Goal: Information Seeking & Learning: Learn about a topic

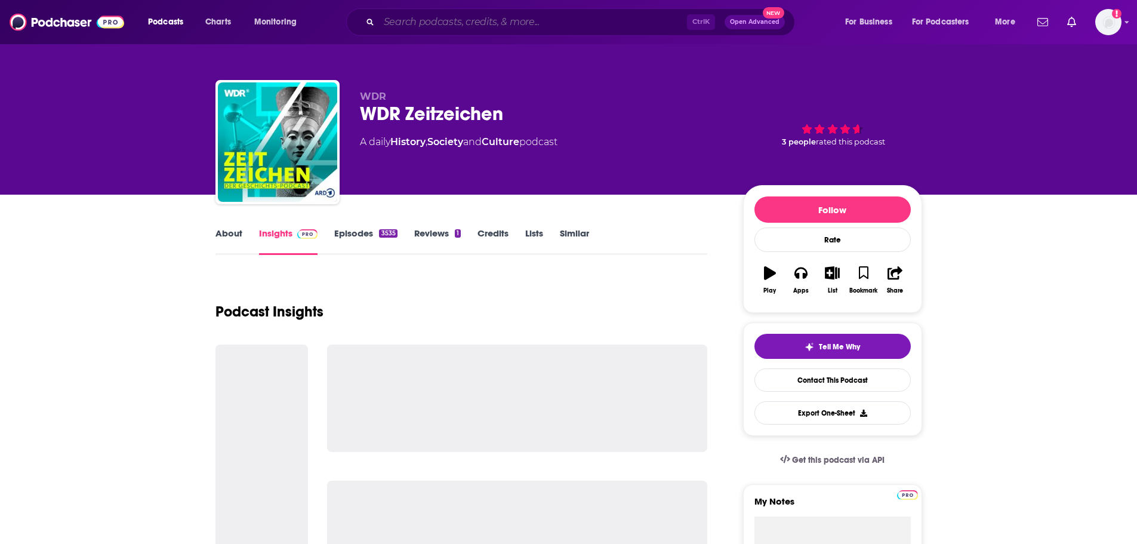
drag, startPoint x: 412, startPoint y: 26, endPoint x: 413, endPoint y: 19, distance: 7.2
click at [412, 26] on input "Search podcasts, credits, & more..." at bounding box center [533, 22] width 308 height 19
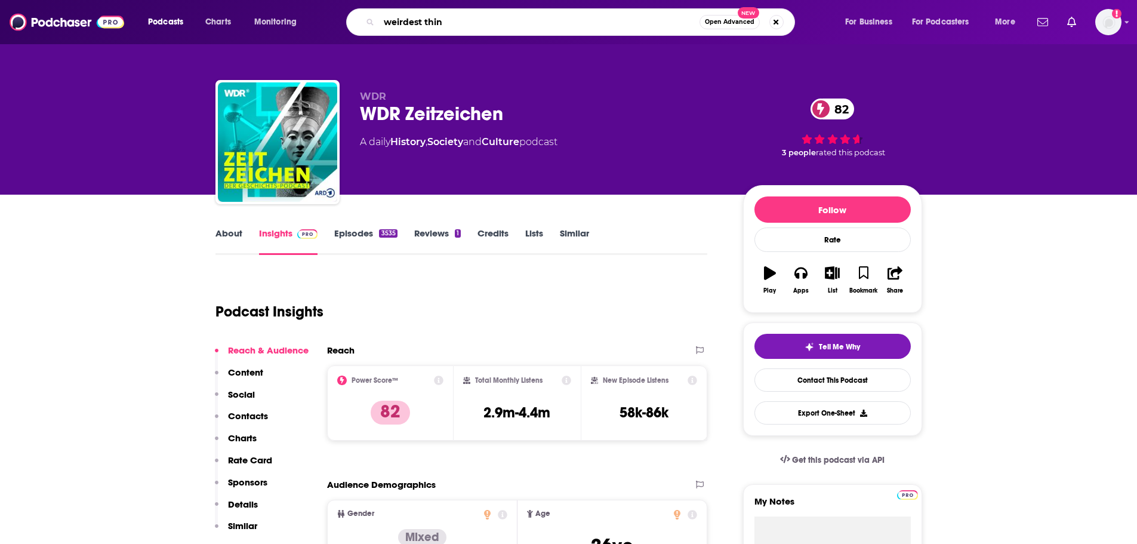
type input "weirdest thing"
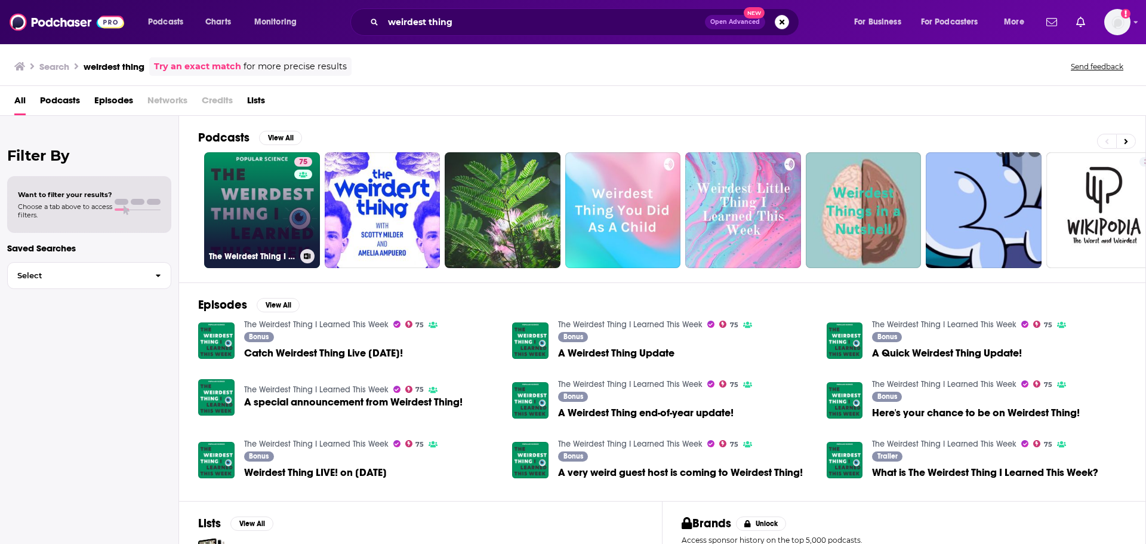
click at [246, 204] on link "75 The Weirdest Thing I Learned This Week" at bounding box center [262, 210] width 116 height 116
